Goal: Information Seeking & Learning: Learn about a topic

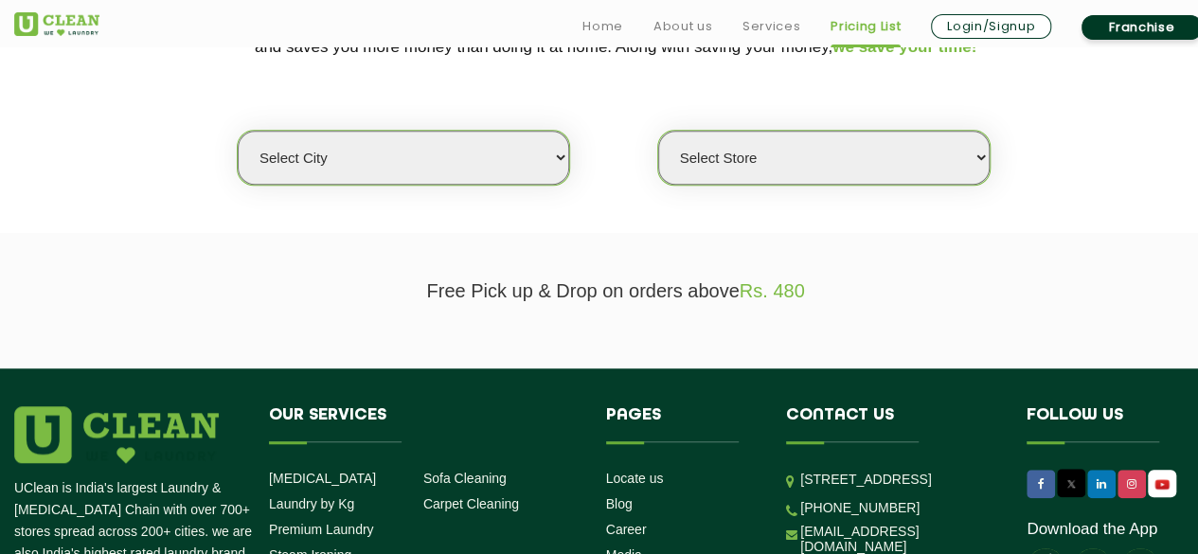
scroll to position [468, 0]
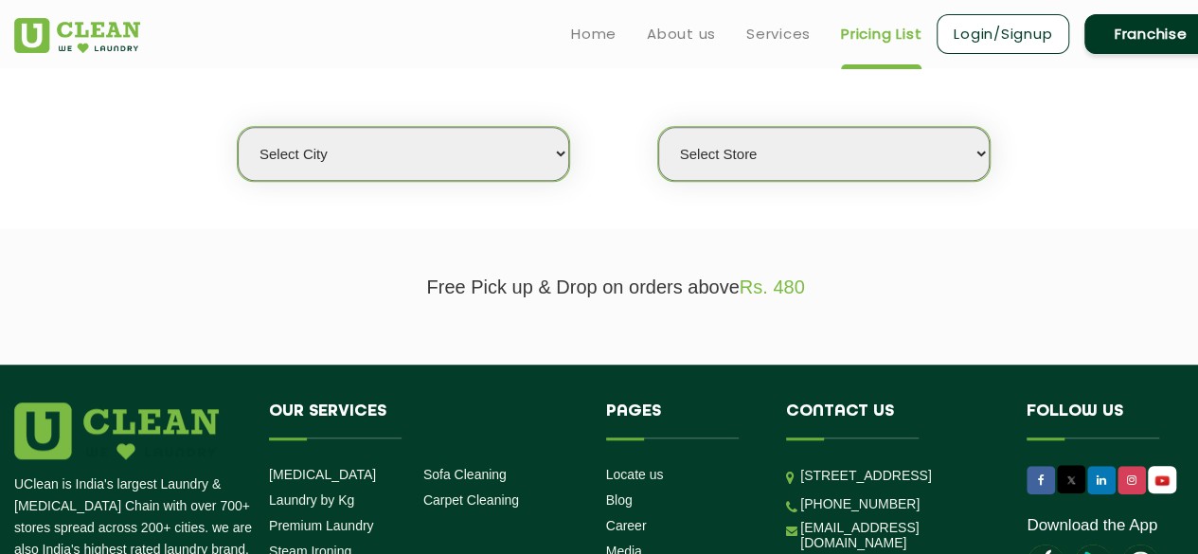
click at [528, 144] on select "Select city Aalo Agartala Agra Ahmedabad Akola Aligarh Alwar - UClean Select Am…" at bounding box center [404, 154] width 332 height 54
click at [754, 229] on section "Free Pick up & Drop on orders above Rs. 480" at bounding box center [599, 296] width 1198 height 135
click at [506, 150] on select "Select city Aalo Agartala Agra Ahmedabad Akola Aligarh Alwar - UClean Select Am…" at bounding box center [404, 154] width 332 height 54
select select "3"
click at [238, 127] on select "Select city Aalo Agartala Agra Ahmedabad Akola Aligarh Alwar - UClean Select Am…" at bounding box center [404, 154] width 332 height 54
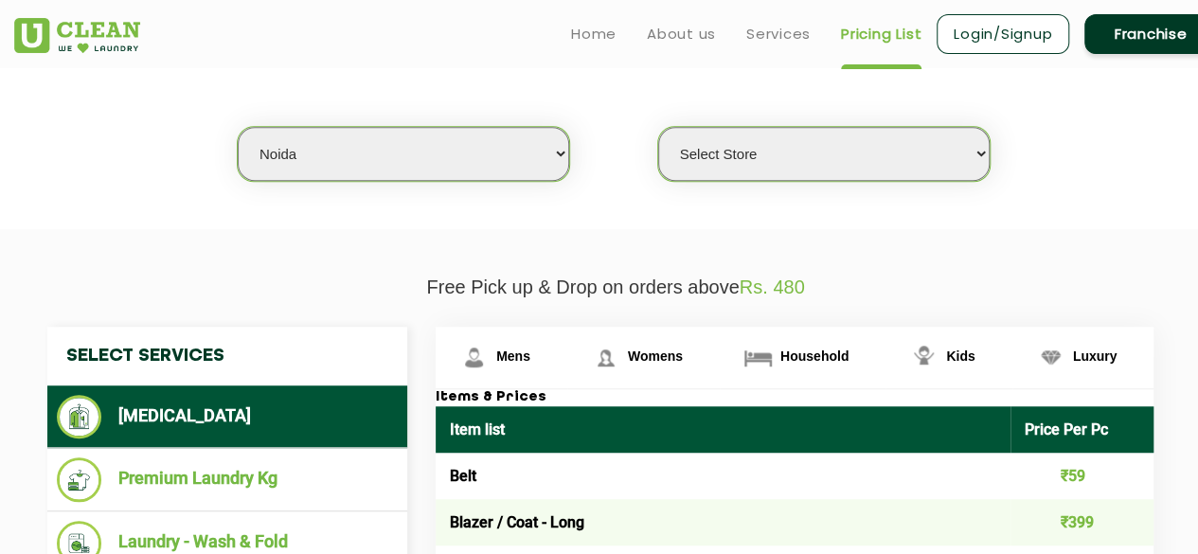
click at [853, 139] on select "Select Store UClean Sector 122 Noida UClean Pari Chowk UClean Techzone Greater …" at bounding box center [824, 154] width 332 height 54
select select "519"
click at [658, 127] on select "Select Store UClean Sector 122 Noida UClean Pari Chowk UClean Techzone Greater …" at bounding box center [824, 154] width 332 height 54
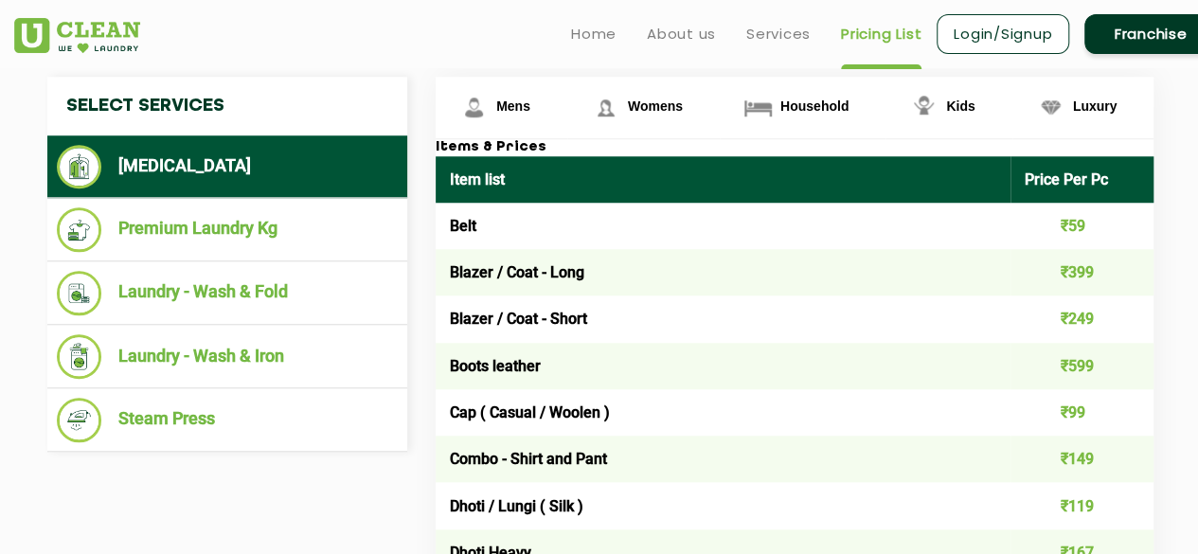
scroll to position [714, 0]
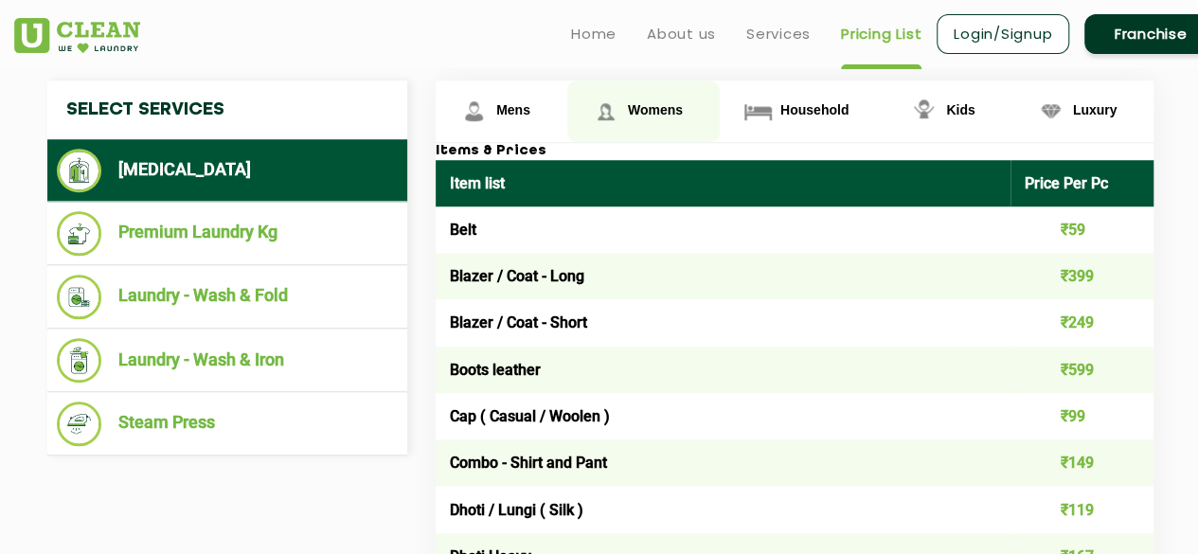
click at [646, 102] on span "Womens" at bounding box center [655, 109] width 55 height 15
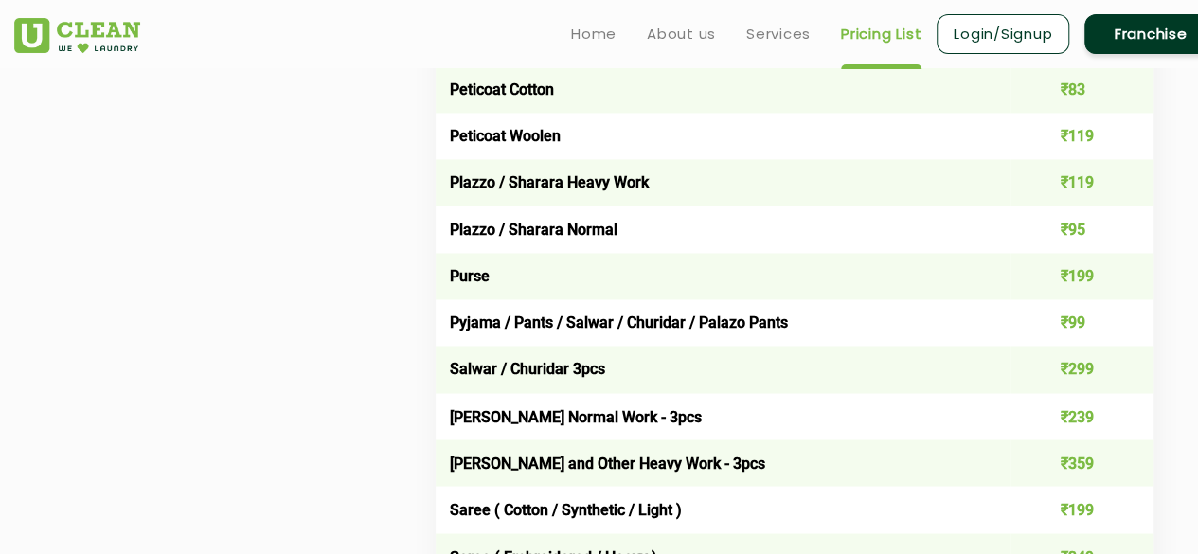
scroll to position [3955, 0]
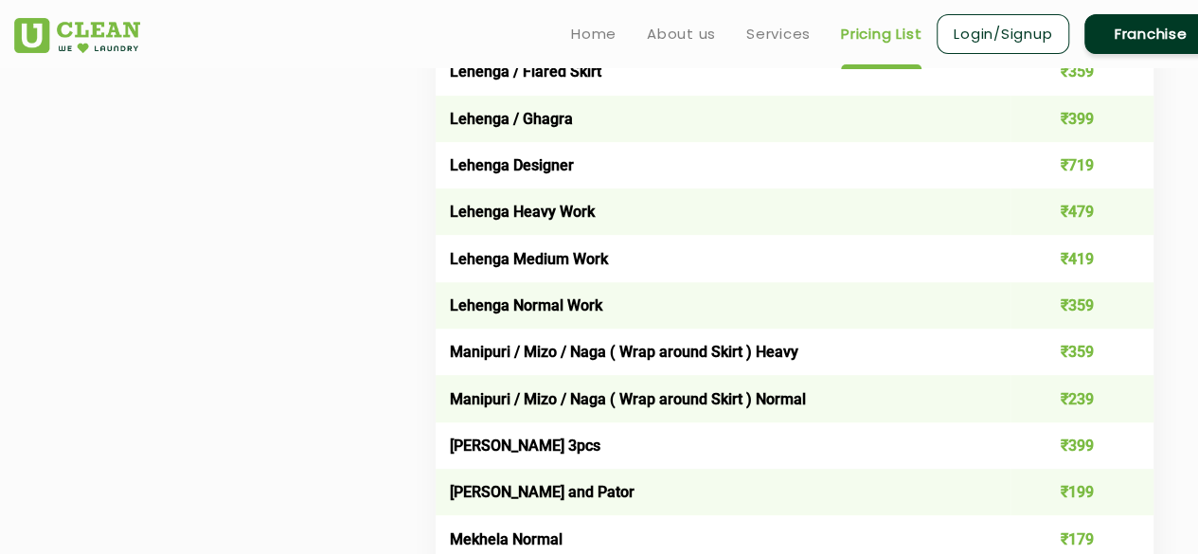
click at [131, 35] on img at bounding box center [77, 35] width 126 height 35
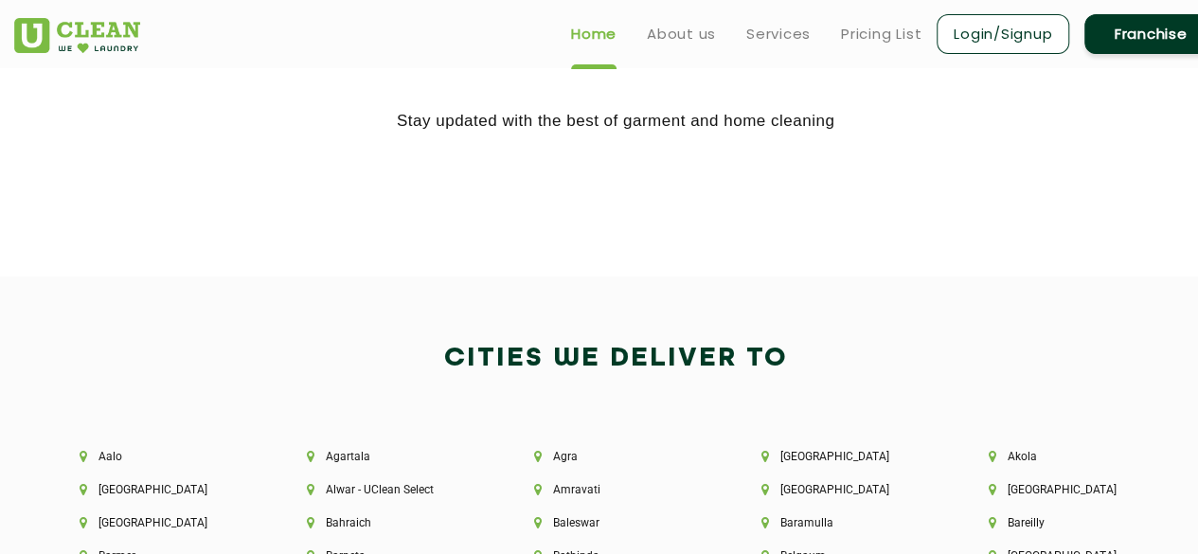
scroll to position [3696, 0]
click at [898, 31] on link "Pricing List" at bounding box center [881, 34] width 81 height 23
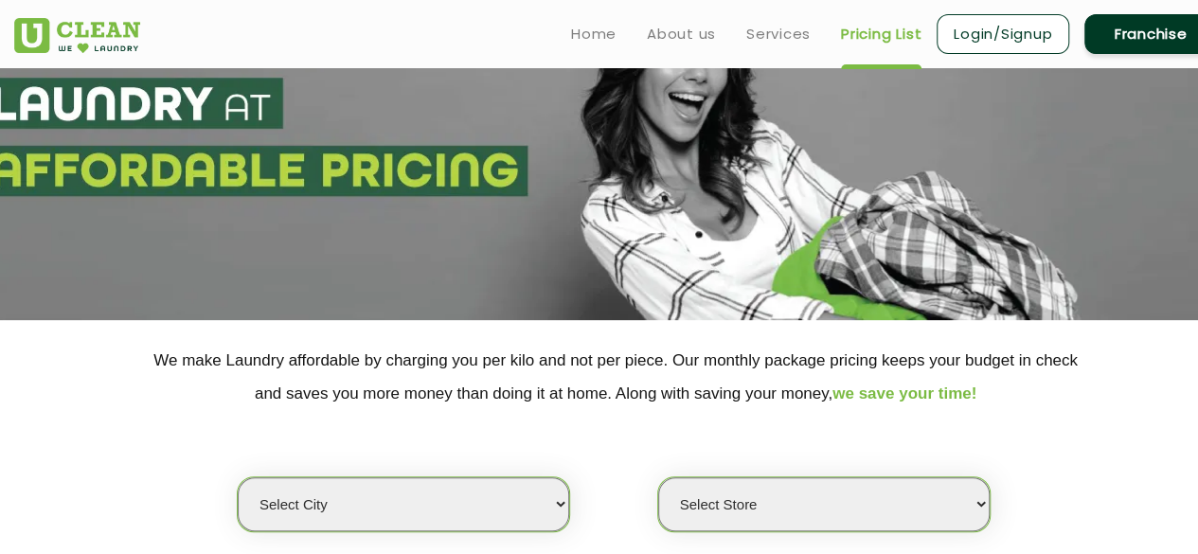
scroll to position [83, 0]
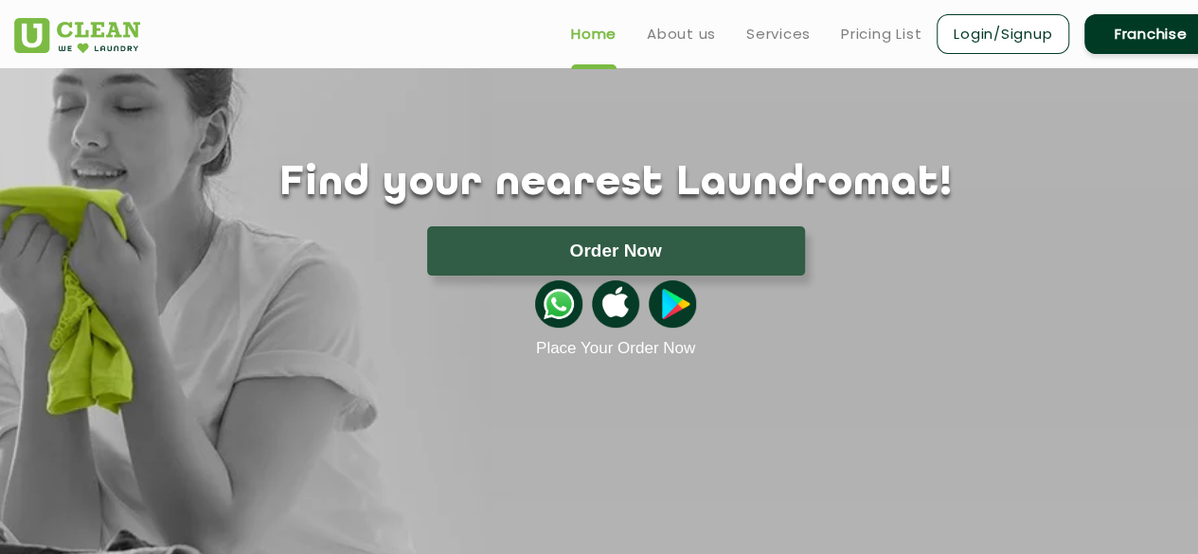
scroll to position [2934, 0]
